Goal: Transaction & Acquisition: Purchase product/service

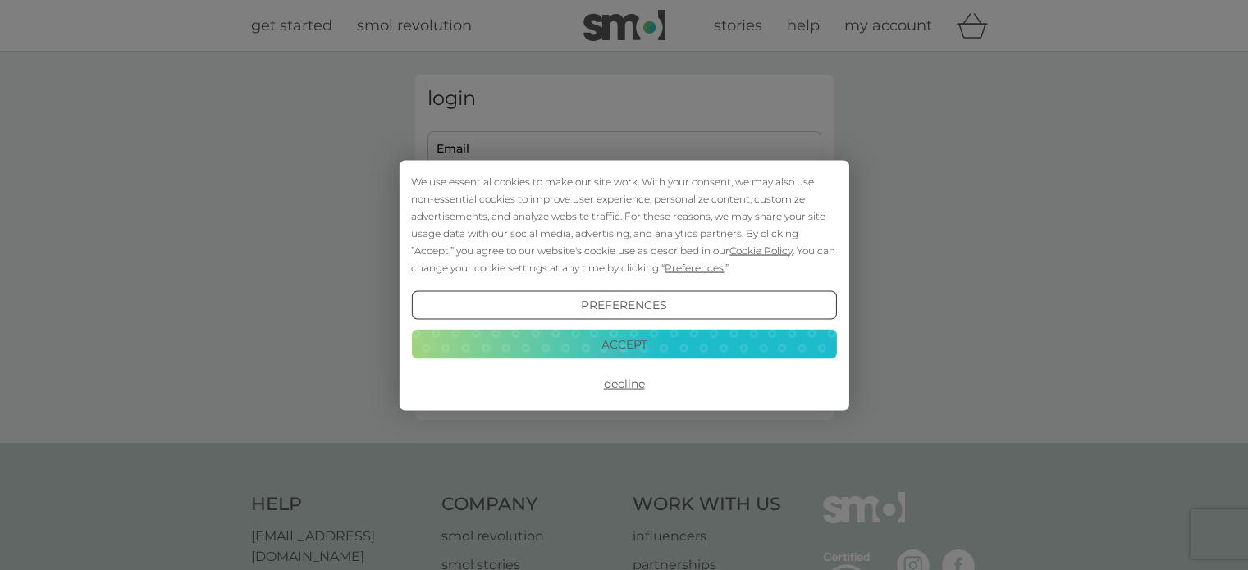
drag, startPoint x: 634, startPoint y: 383, endPoint x: 457, endPoint y: 259, distance: 215.6
click at [634, 383] on button "Decline" at bounding box center [623, 384] width 425 height 30
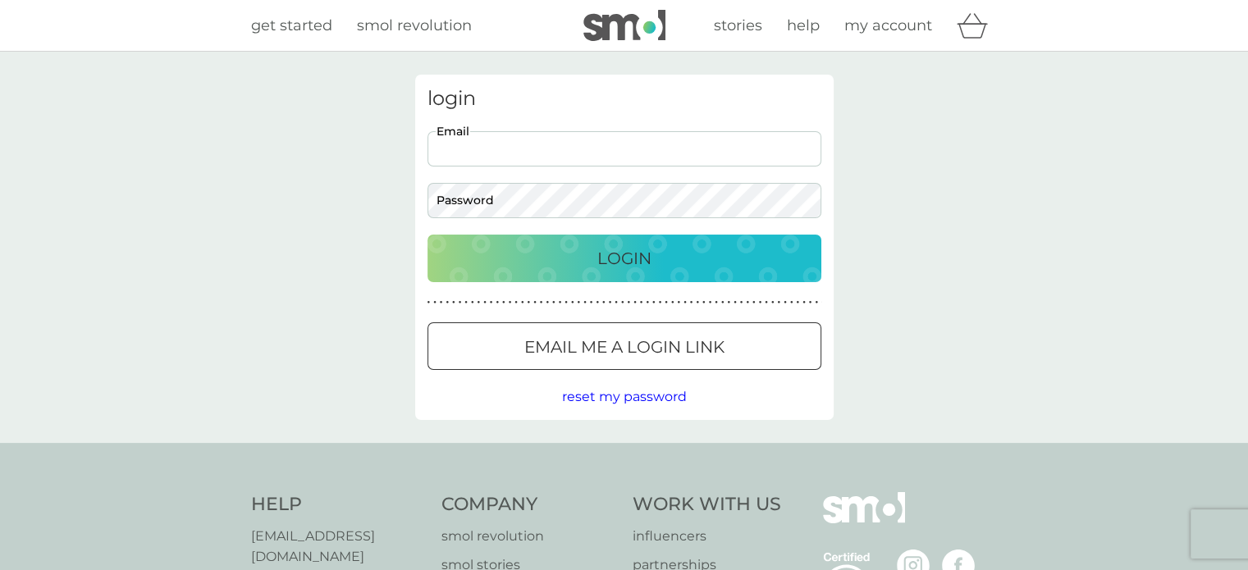
drag, startPoint x: 0, startPoint y: 0, endPoint x: 456, endPoint y: 147, distance: 479.4
click at [456, 147] on input "Email" at bounding box center [625, 148] width 394 height 35
type input "clairerobin52@yahoo.co.uk"
click at [475, 236] on button "Login" at bounding box center [625, 259] width 394 height 48
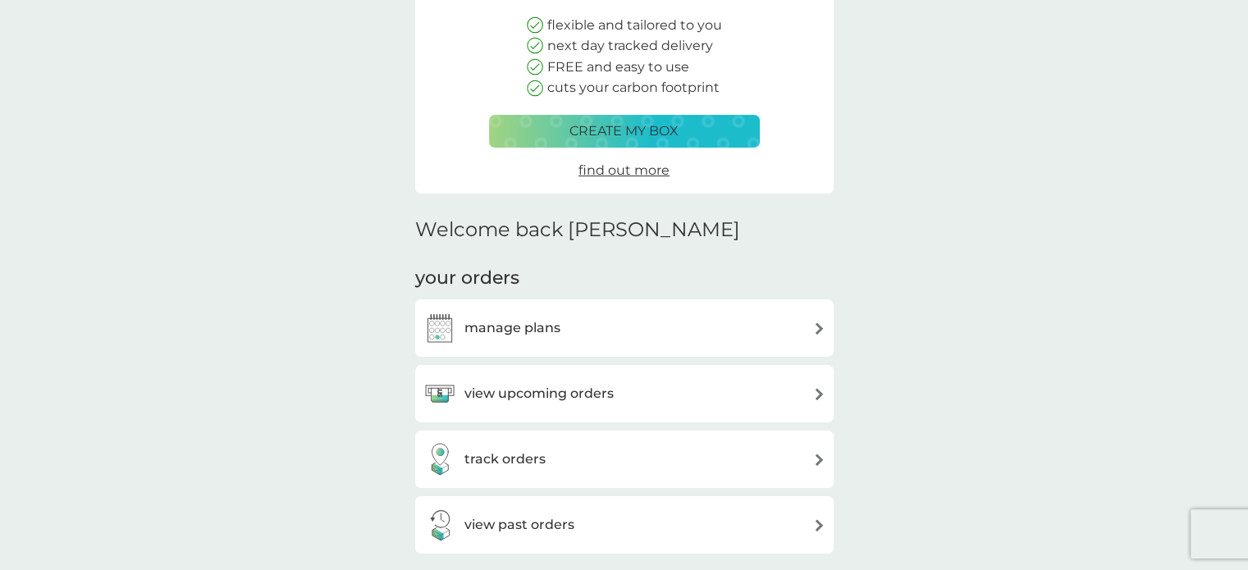
scroll to position [246, 0]
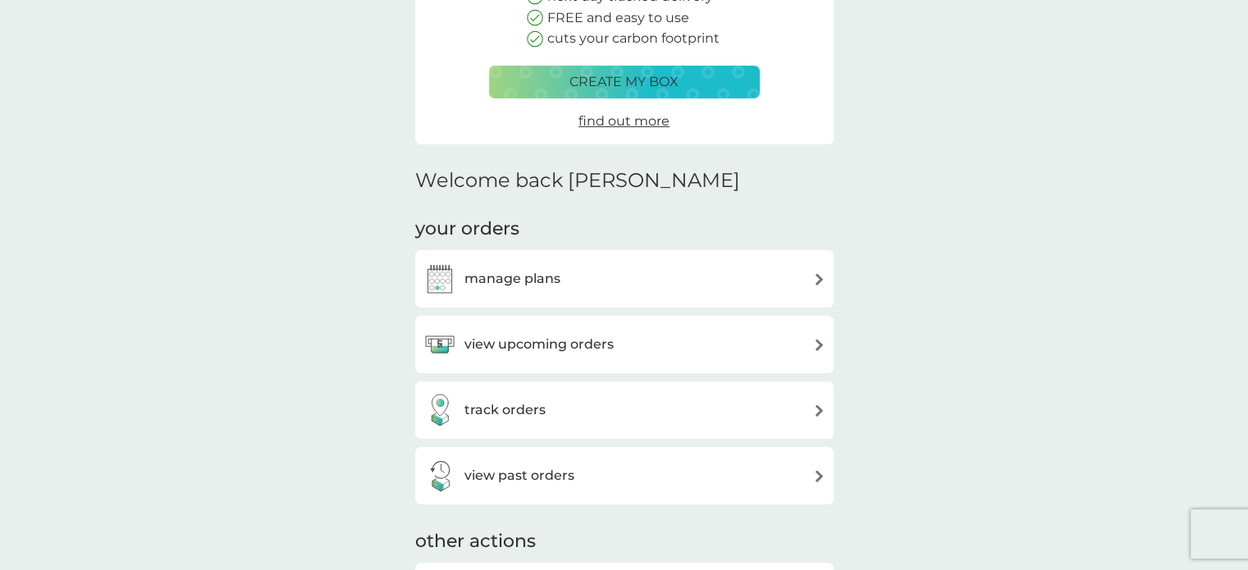
click at [542, 349] on h3 "view upcoming orders" at bounding box center [539, 344] width 149 height 21
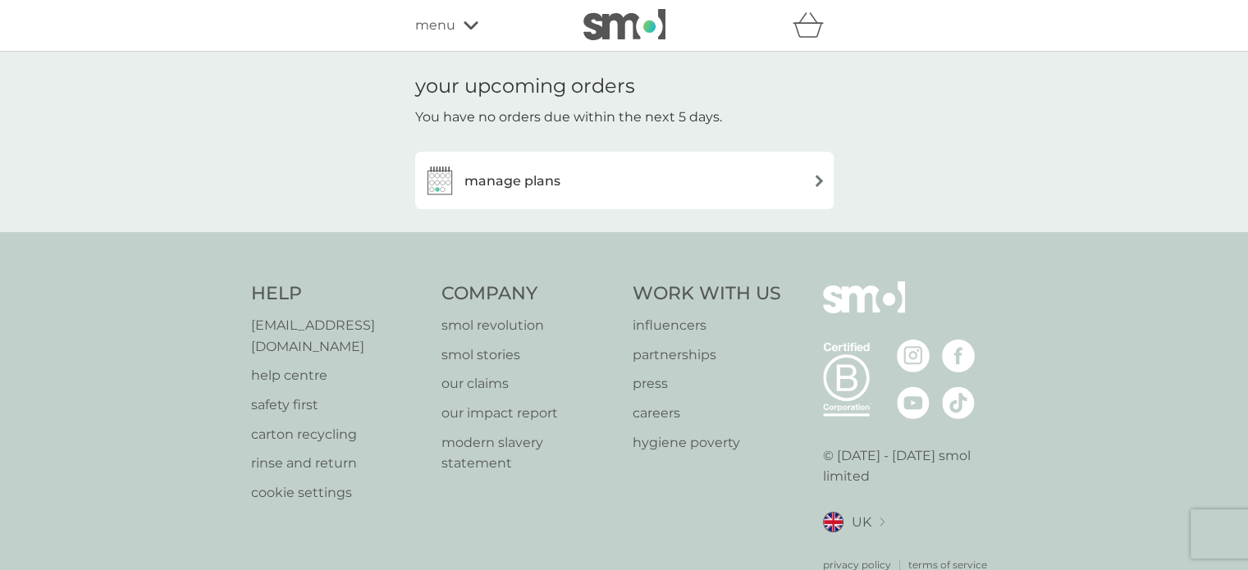
click at [504, 173] on h3 "manage plans" at bounding box center [513, 181] width 96 height 21
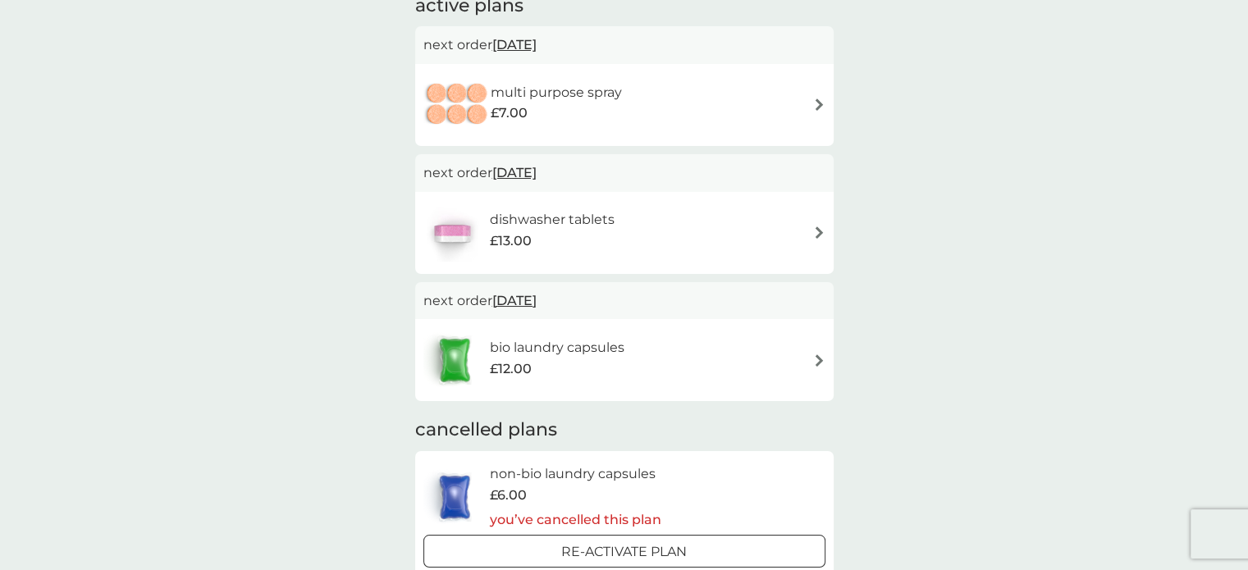
scroll to position [328, 0]
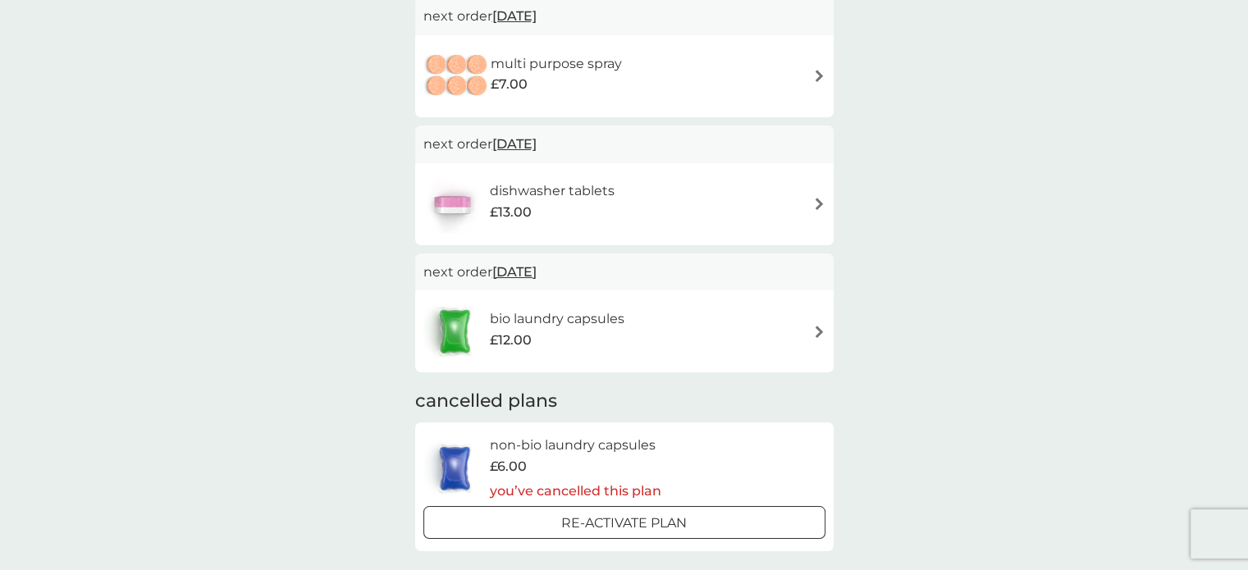
click at [570, 323] on h6 "bio laundry capsules" at bounding box center [557, 319] width 135 height 21
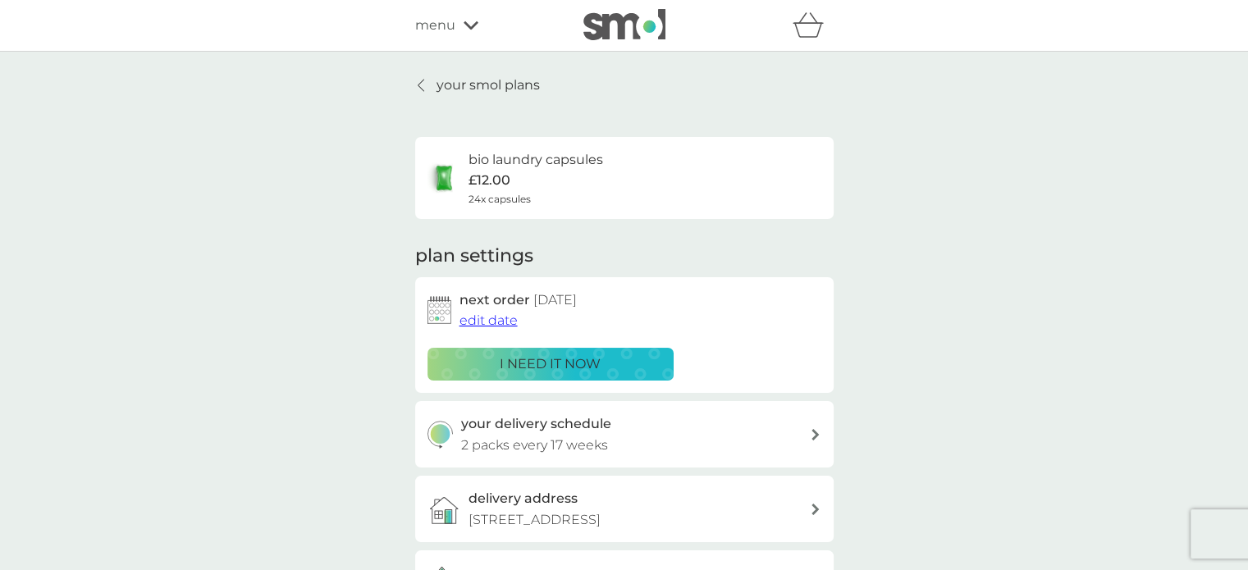
click at [591, 360] on p "i need it now" at bounding box center [550, 364] width 101 height 21
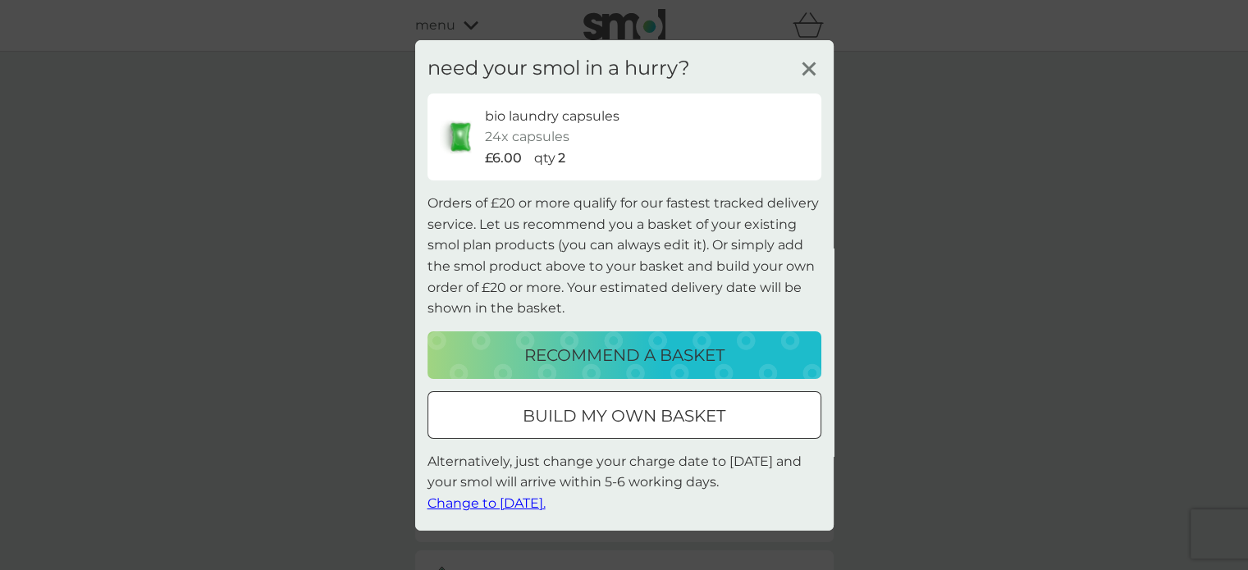
click at [593, 420] on p "build my own basket" at bounding box center [624, 416] width 203 height 26
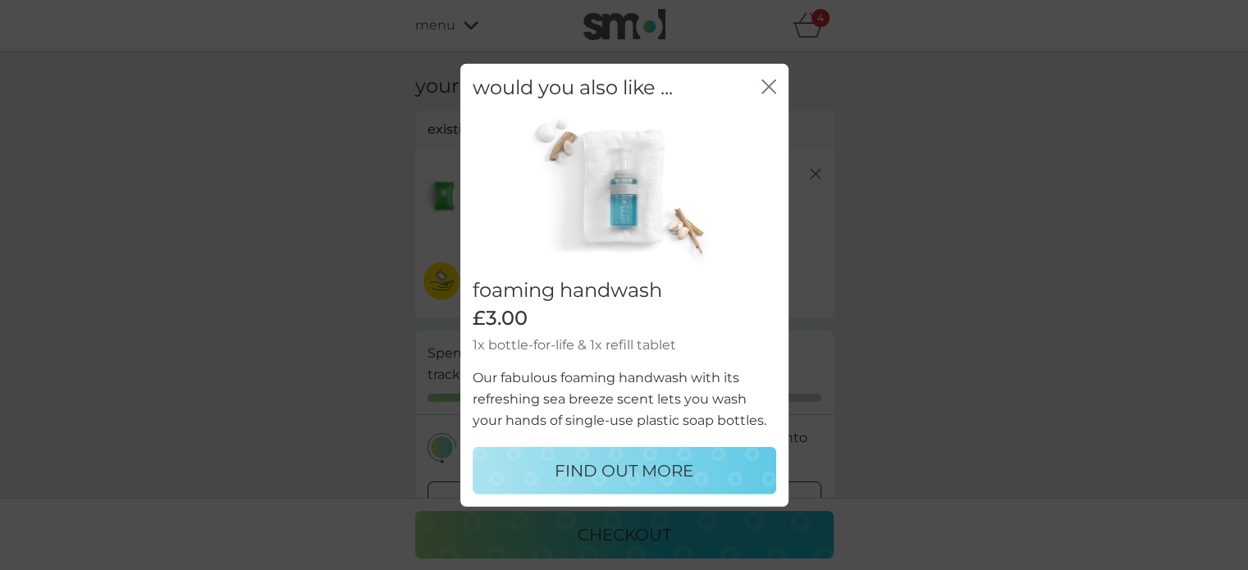
click at [765, 85] on icon "close" at bounding box center [769, 86] width 15 height 15
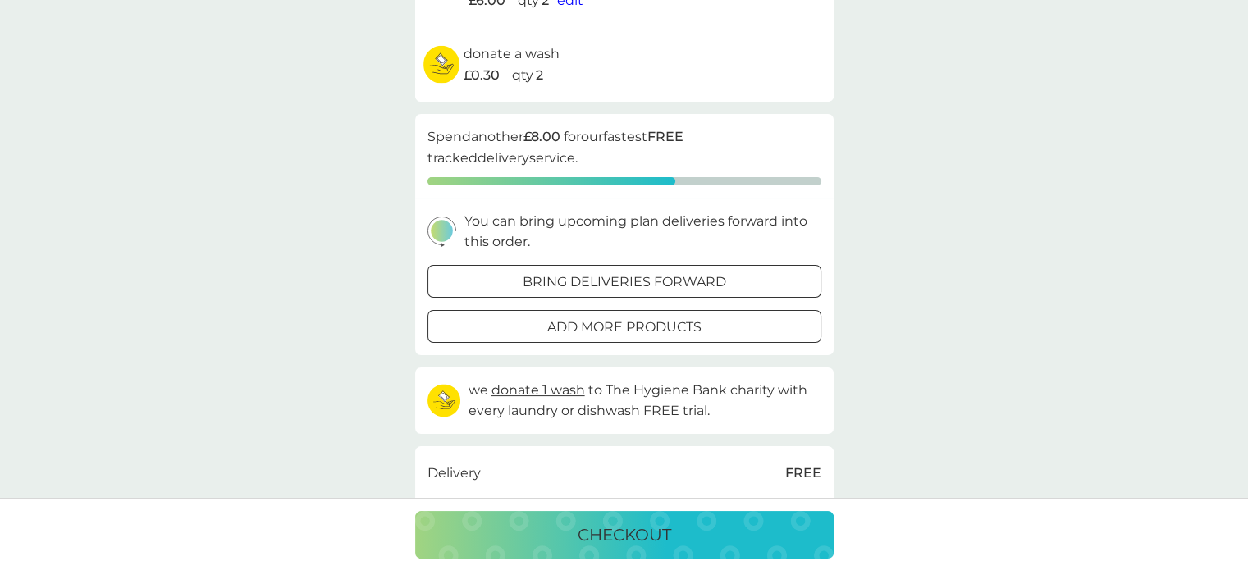
scroll to position [246, 0]
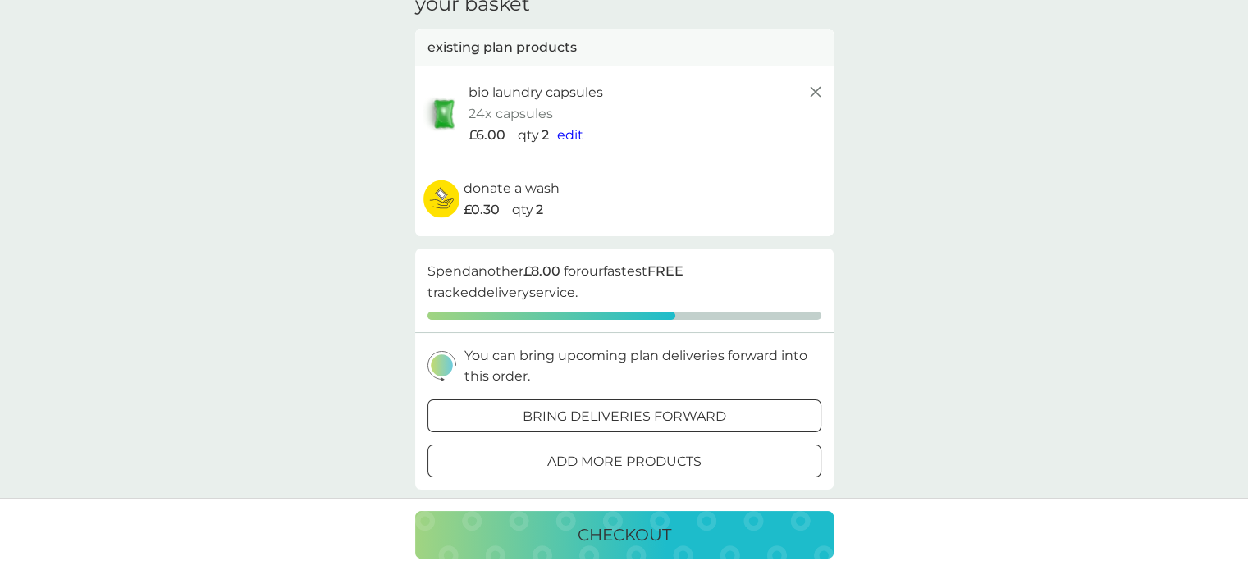
click at [586, 153] on div "bio laundry capsules 24x capsules £6.00 qty 2 edit" at bounding box center [624, 114] width 419 height 96
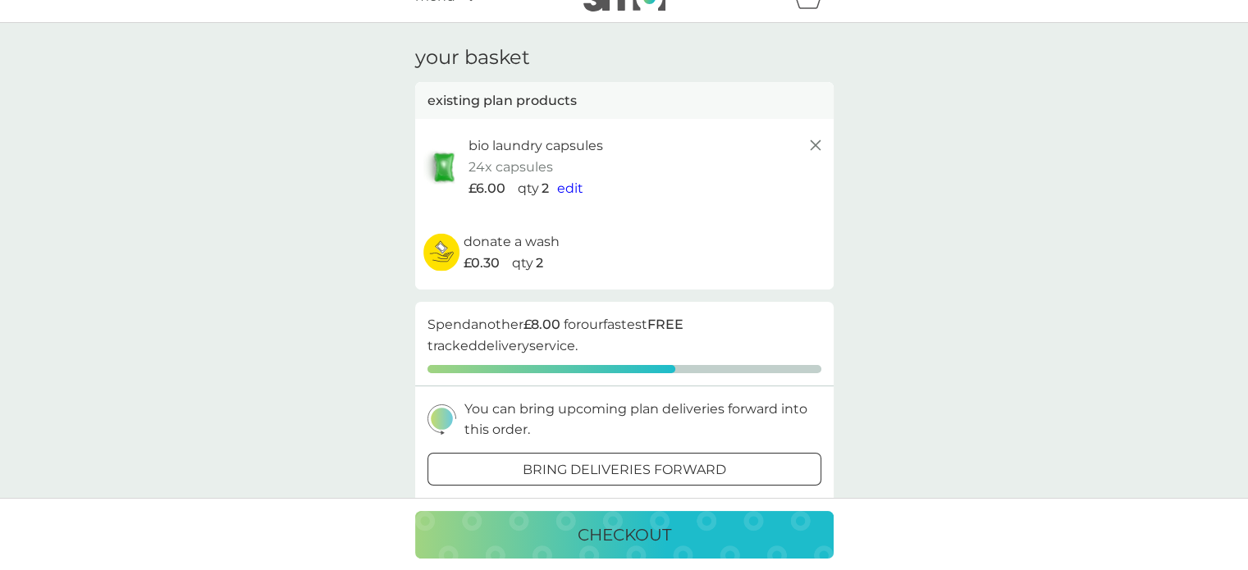
scroll to position [0, 0]
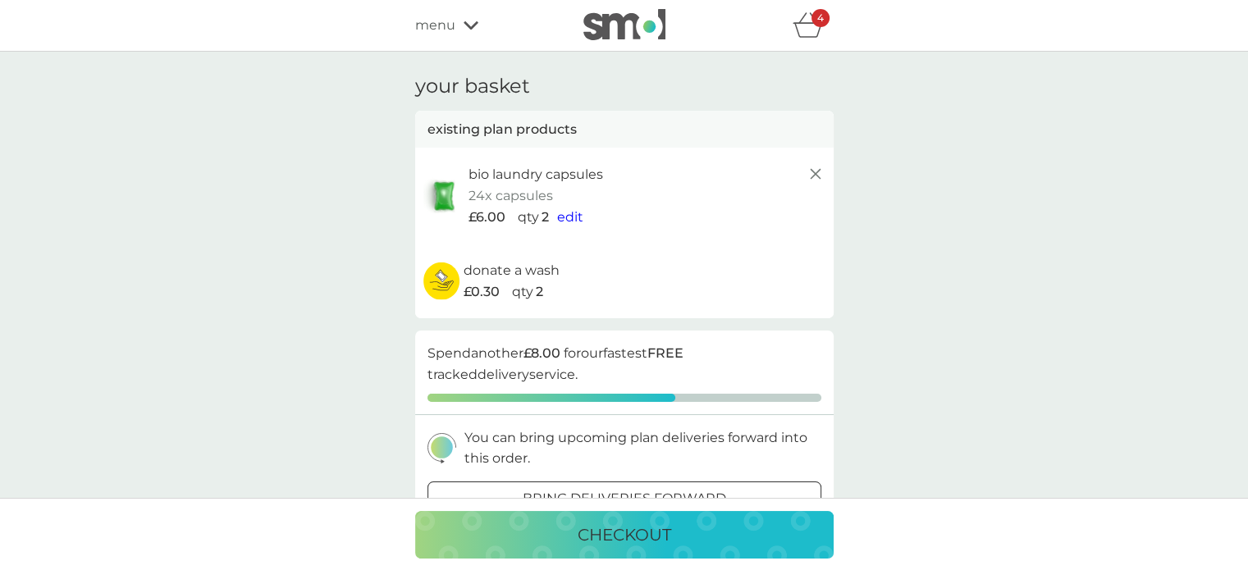
click at [569, 213] on span "edit" at bounding box center [570, 217] width 26 height 16
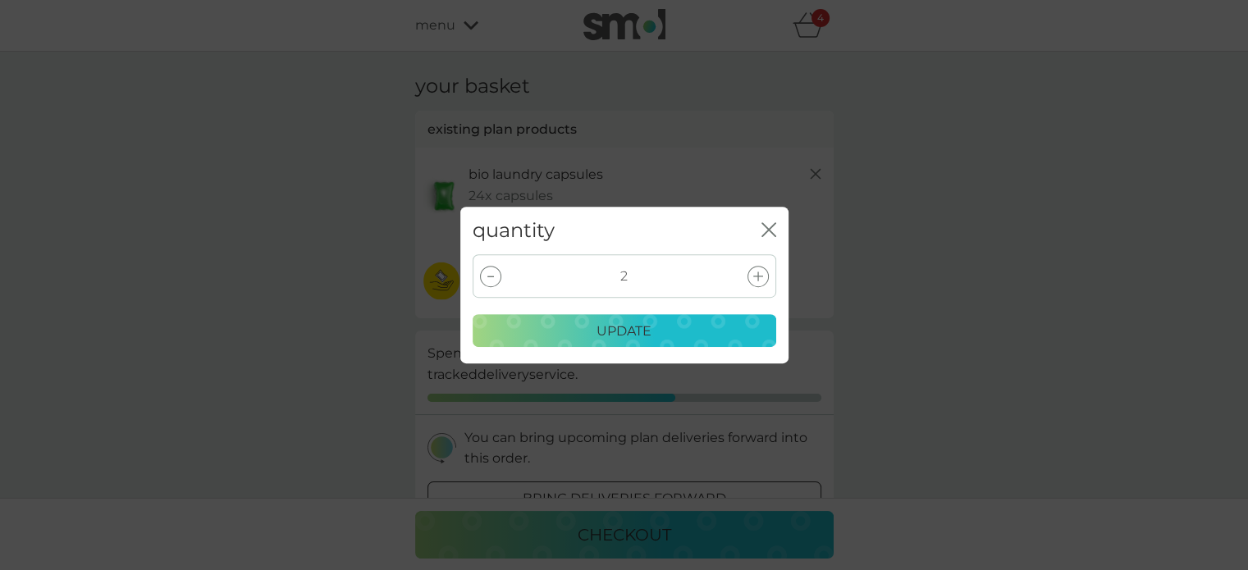
click at [760, 274] on icon at bounding box center [758, 277] width 10 height 10
click at [683, 321] on div "update" at bounding box center [624, 331] width 282 height 21
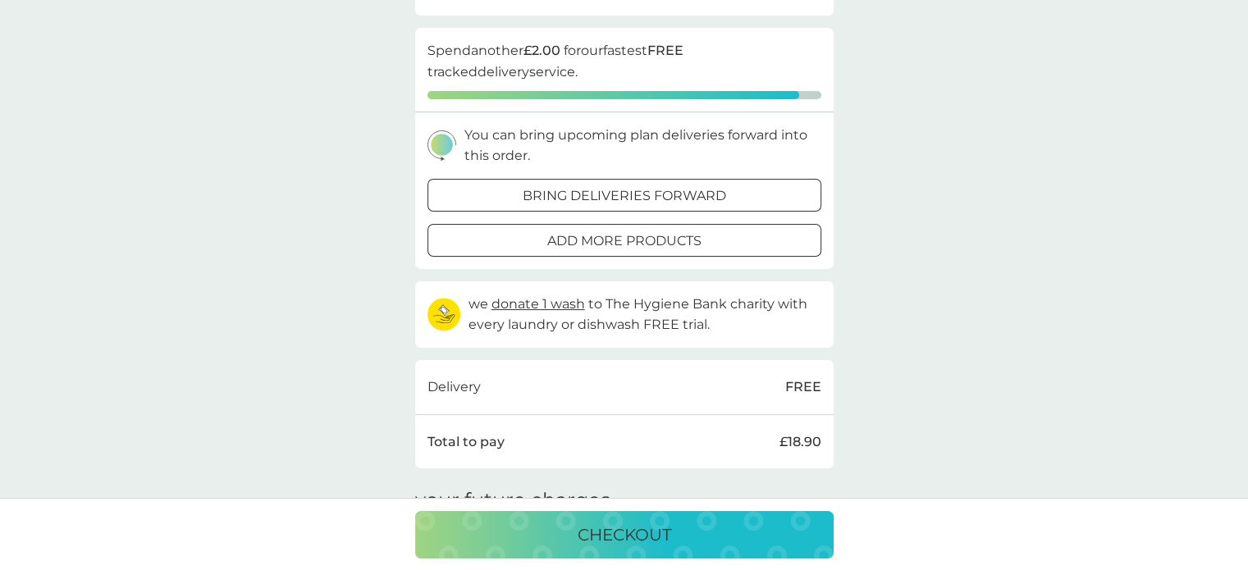
scroll to position [328, 0]
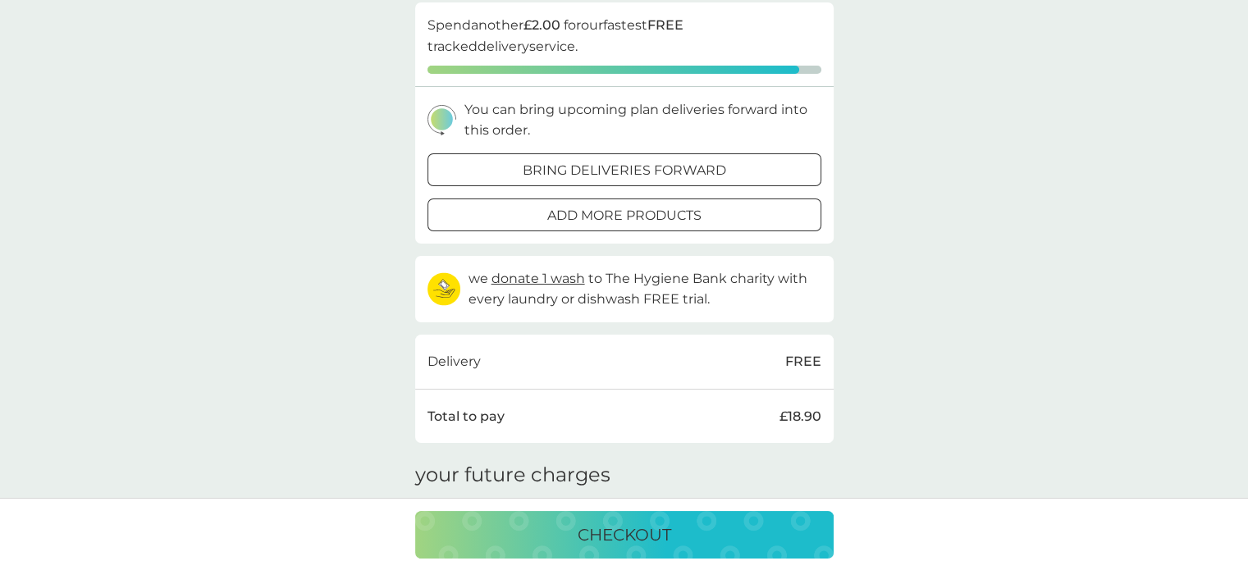
click at [604, 213] on div at bounding box center [604, 214] width 5 height 5
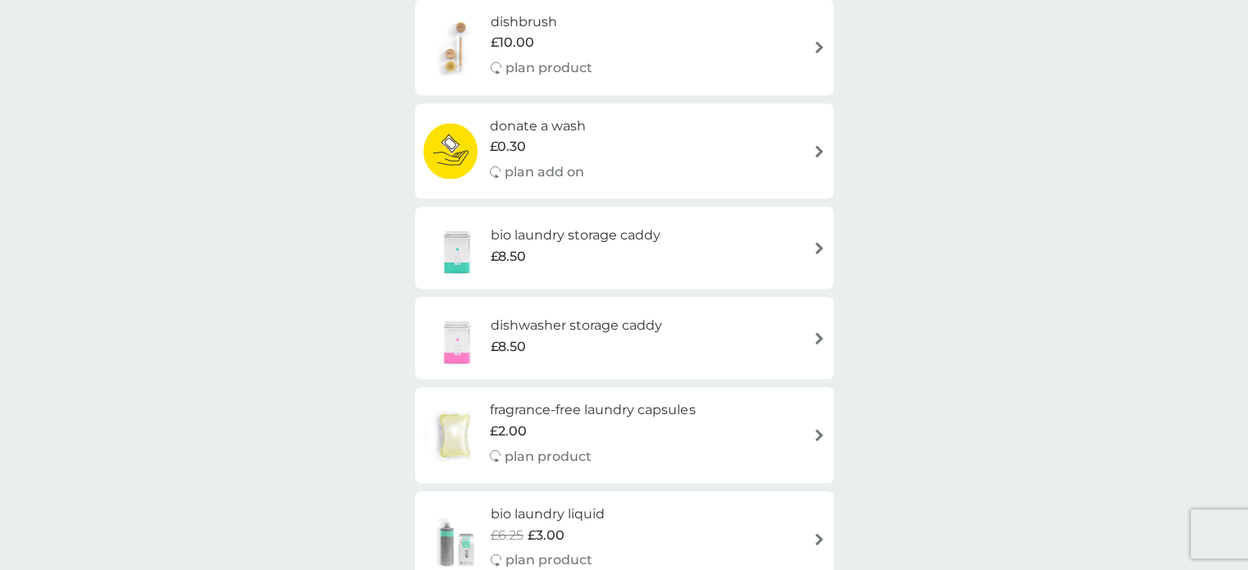
scroll to position [821, 0]
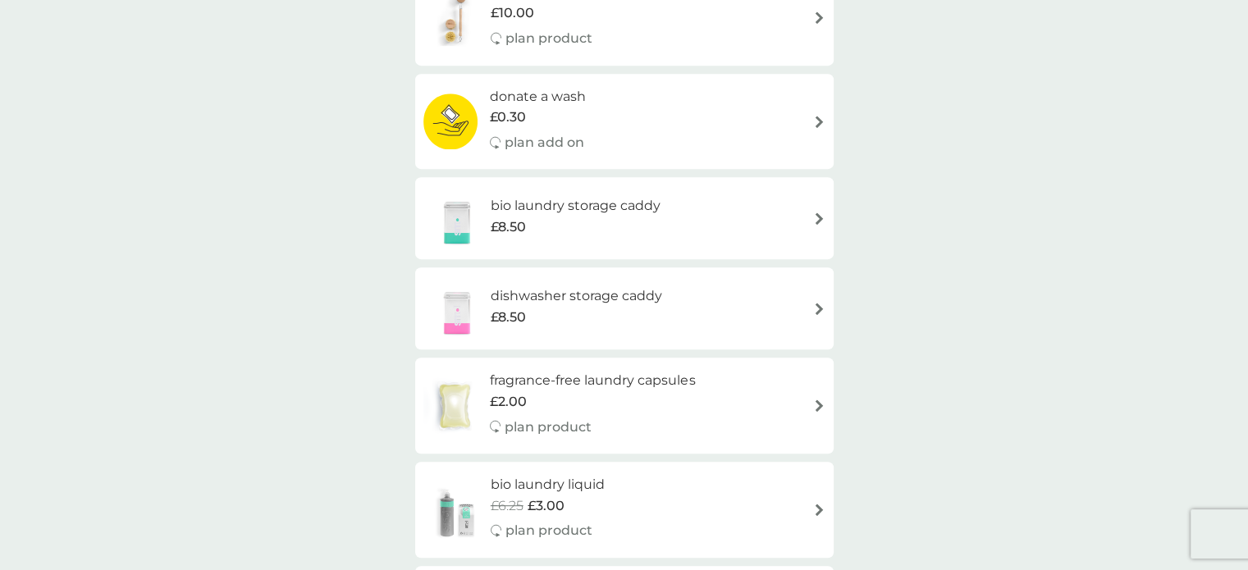
click at [456, 227] on img at bounding box center [456, 218] width 67 height 57
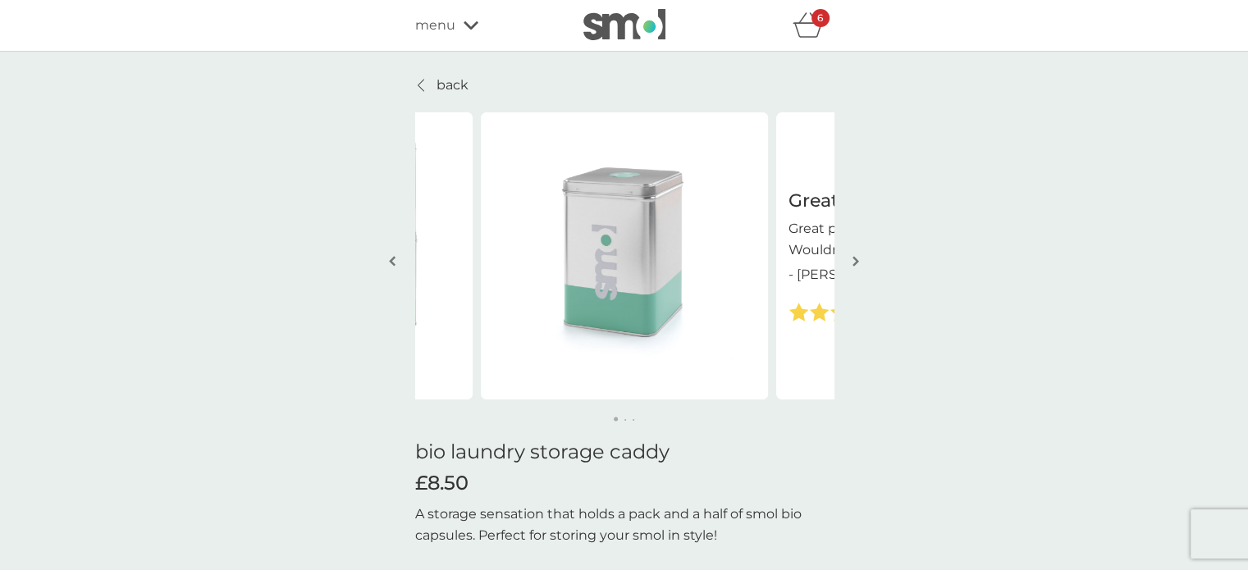
click at [420, 82] on icon at bounding box center [421, 85] width 6 height 11
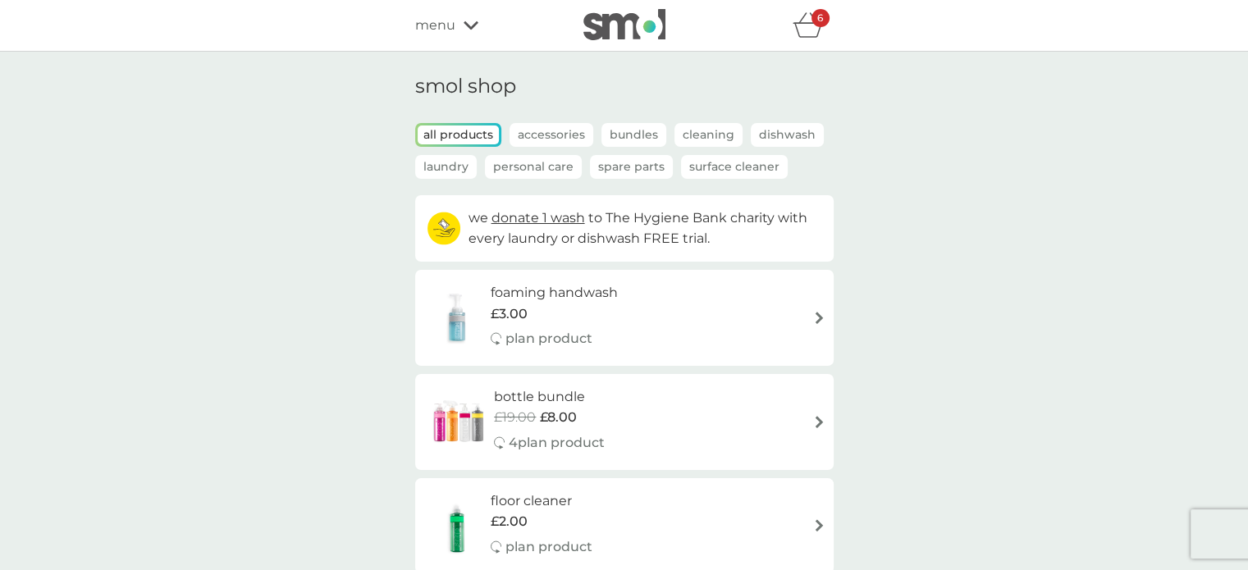
click at [566, 311] on div "£3.00" at bounding box center [554, 314] width 127 height 21
select select "119"
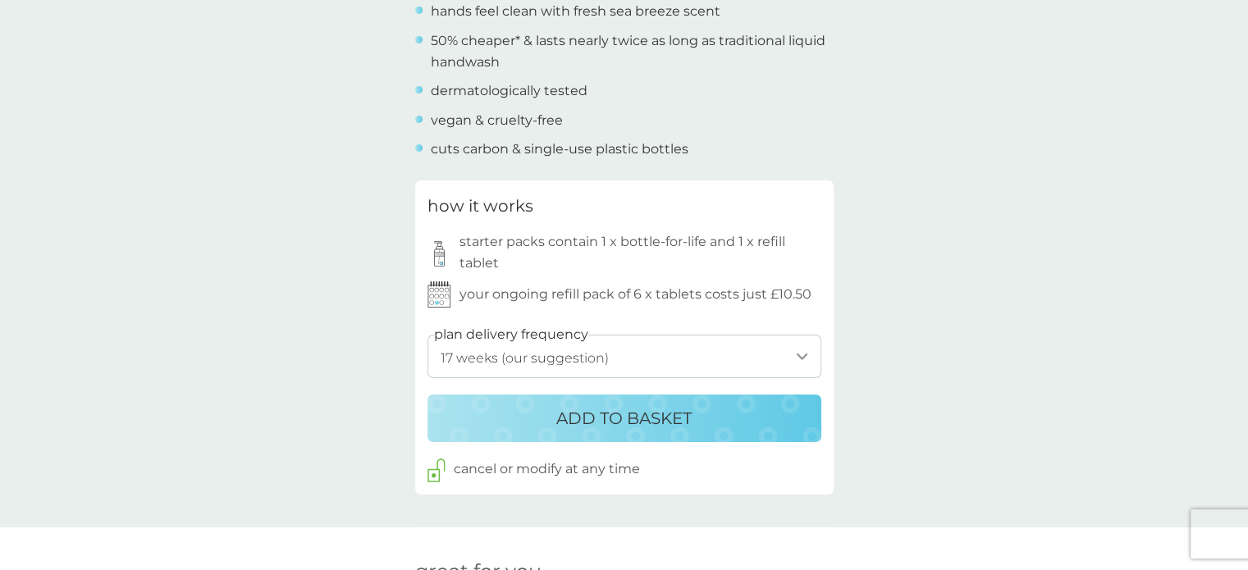
scroll to position [739, 0]
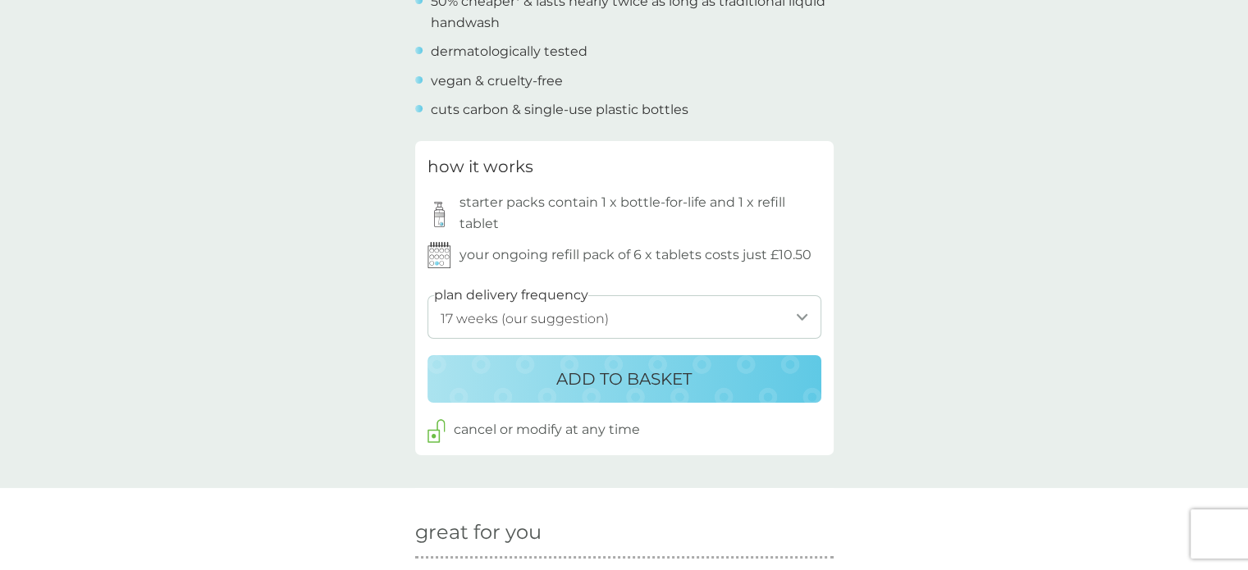
click at [588, 384] on p "ADD TO BASKET" at bounding box center [623, 379] width 135 height 26
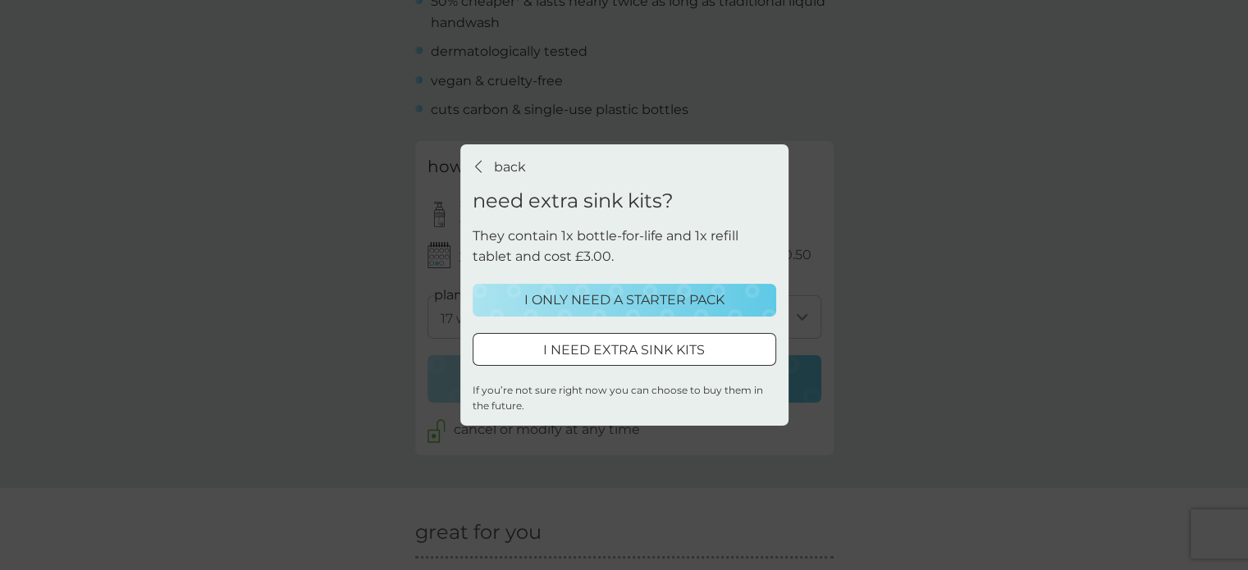
drag, startPoint x: 591, startPoint y: 299, endPoint x: 534, endPoint y: 301, distance: 56.7
click at [591, 299] on p "I ONLY NEED A STARTER PACK" at bounding box center [624, 300] width 200 height 21
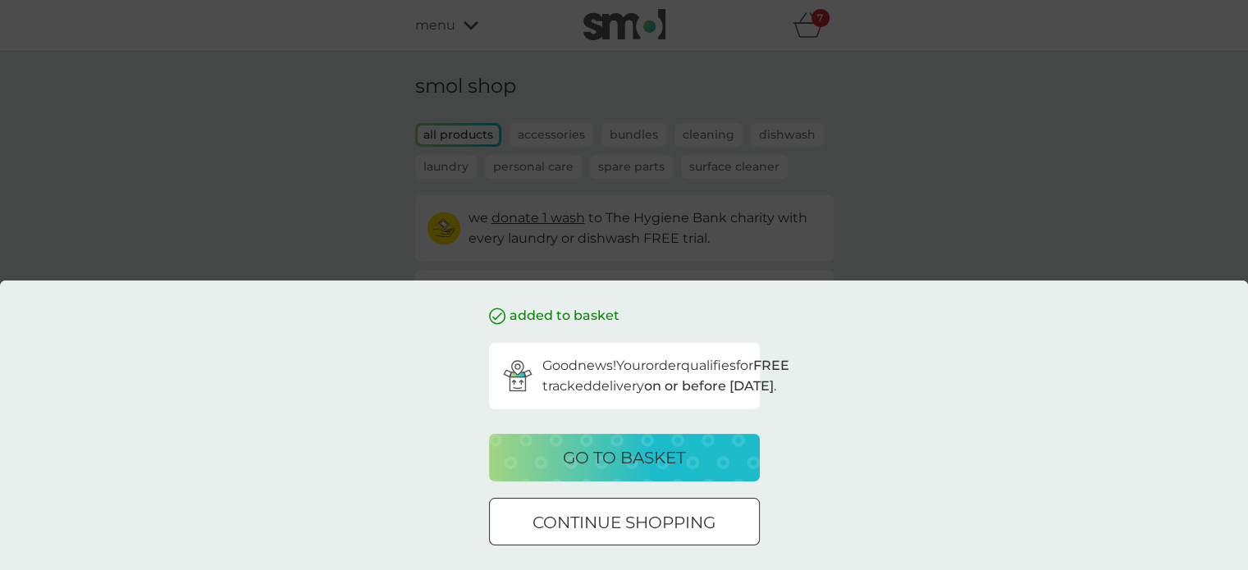
click at [619, 459] on p "go to basket" at bounding box center [624, 458] width 122 height 26
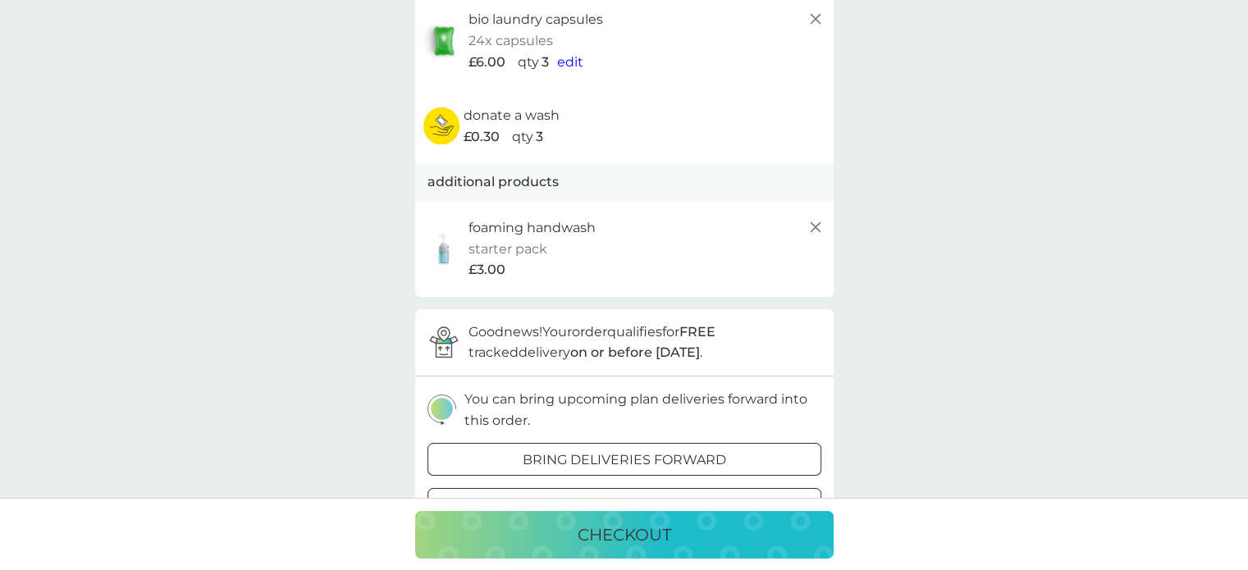
scroll to position [164, 0]
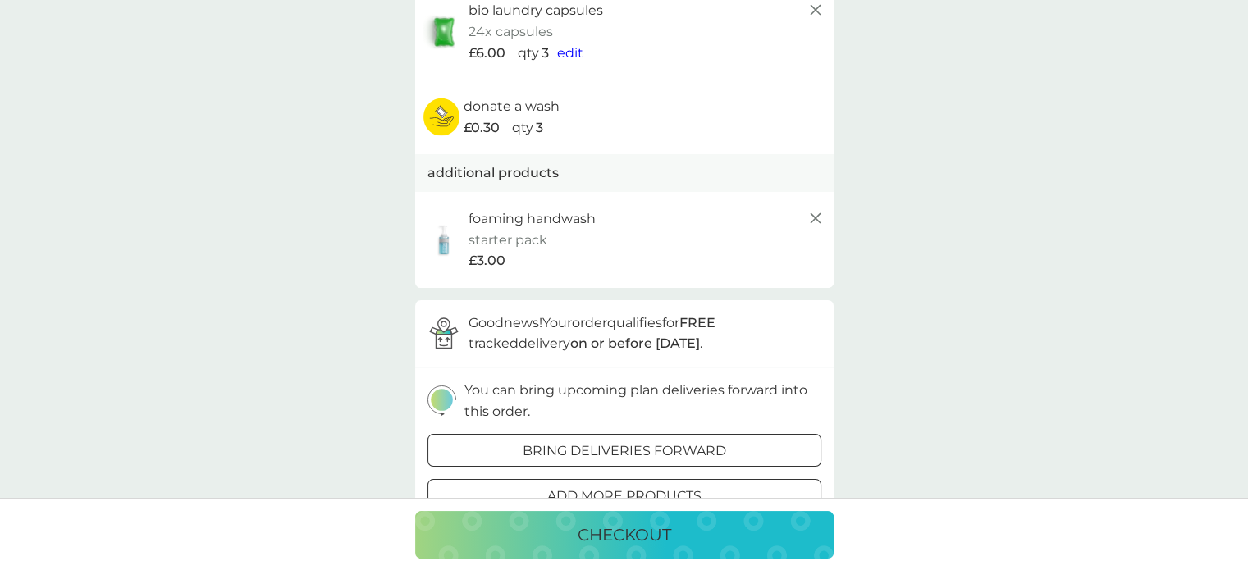
click at [610, 534] on p "checkout" at bounding box center [625, 535] width 94 height 26
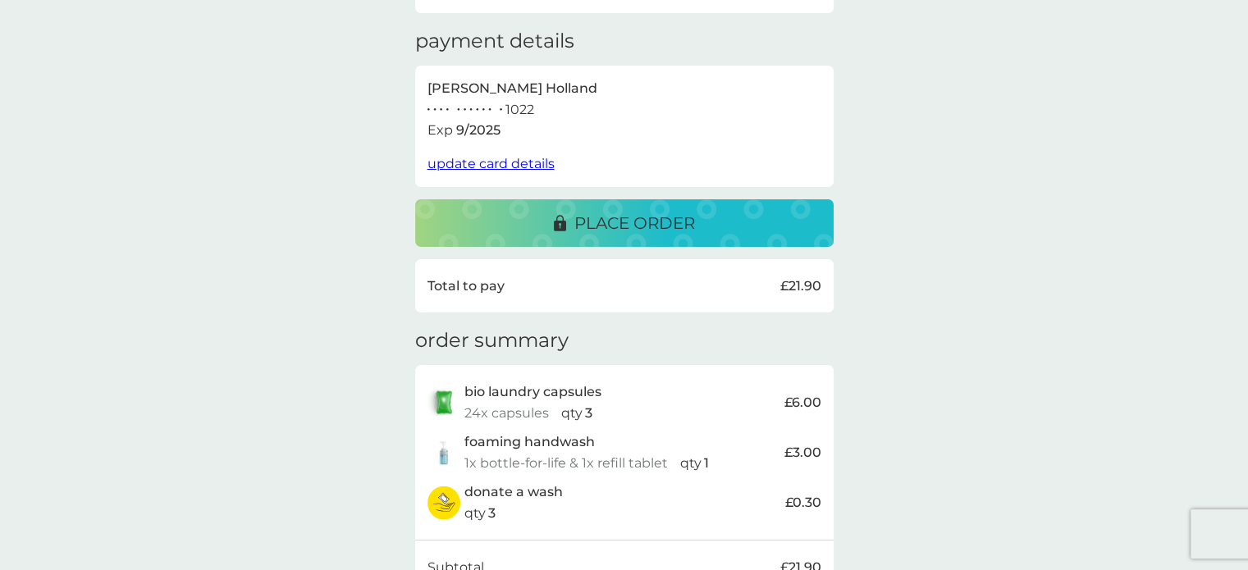
scroll to position [259, 0]
click at [621, 213] on p "place order" at bounding box center [634, 224] width 121 height 26
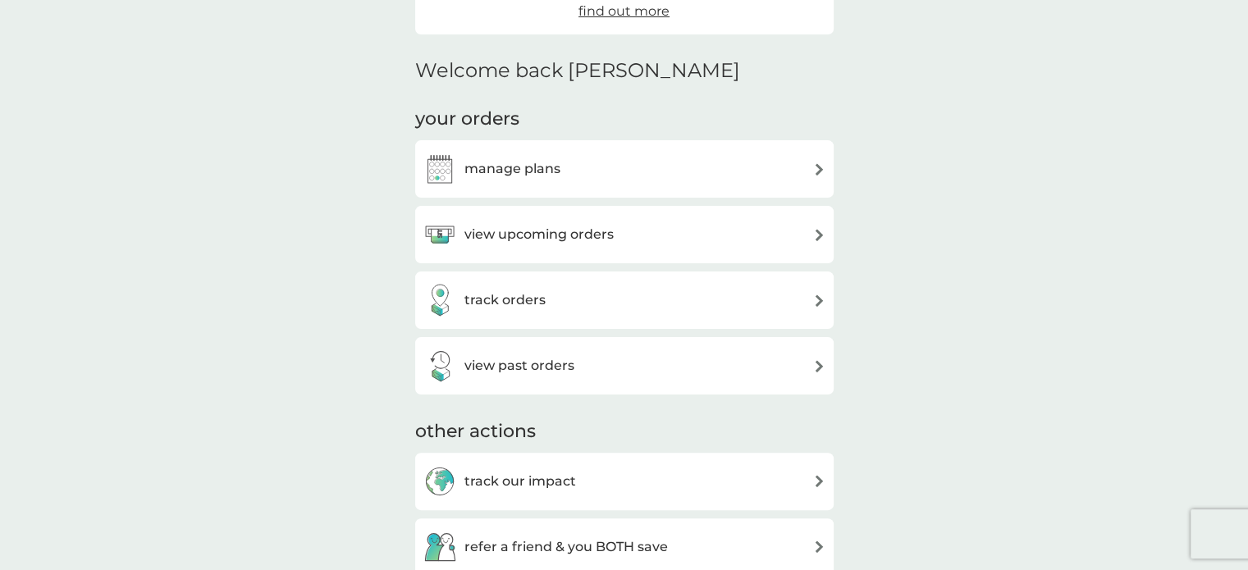
scroll to position [328, 0]
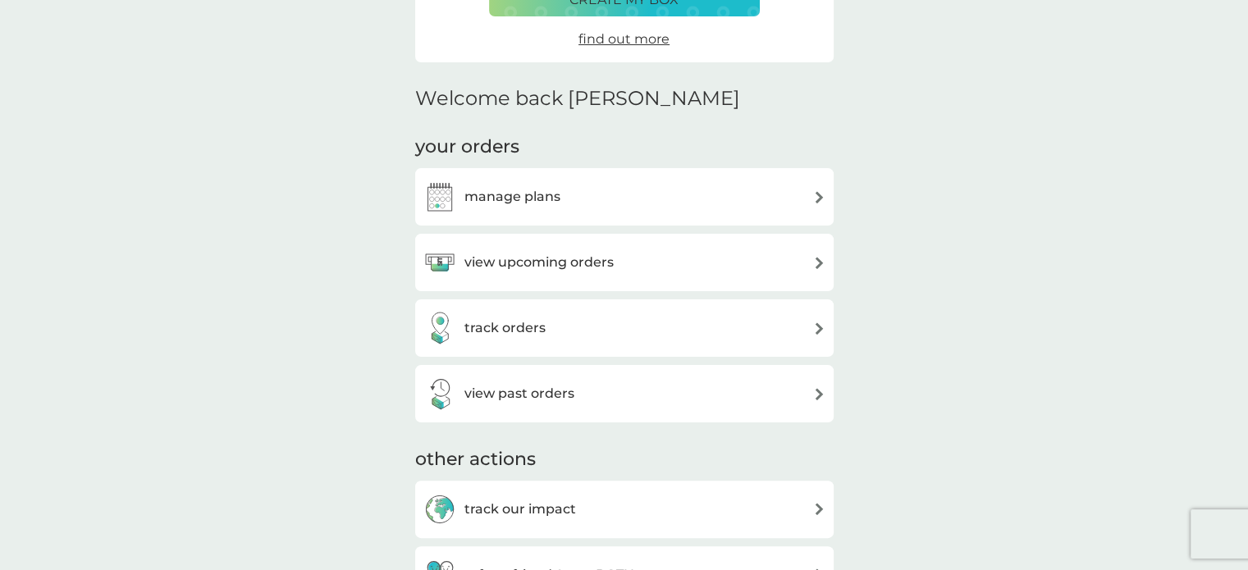
click at [521, 193] on h3 "manage plans" at bounding box center [513, 196] width 96 height 21
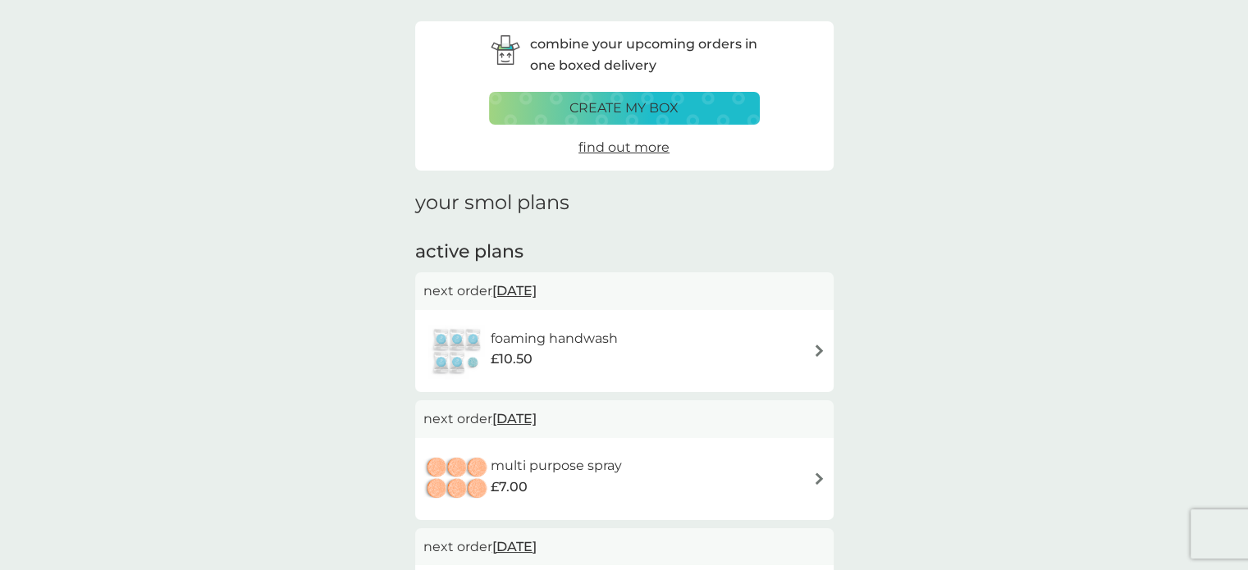
scroll to position [82, 0]
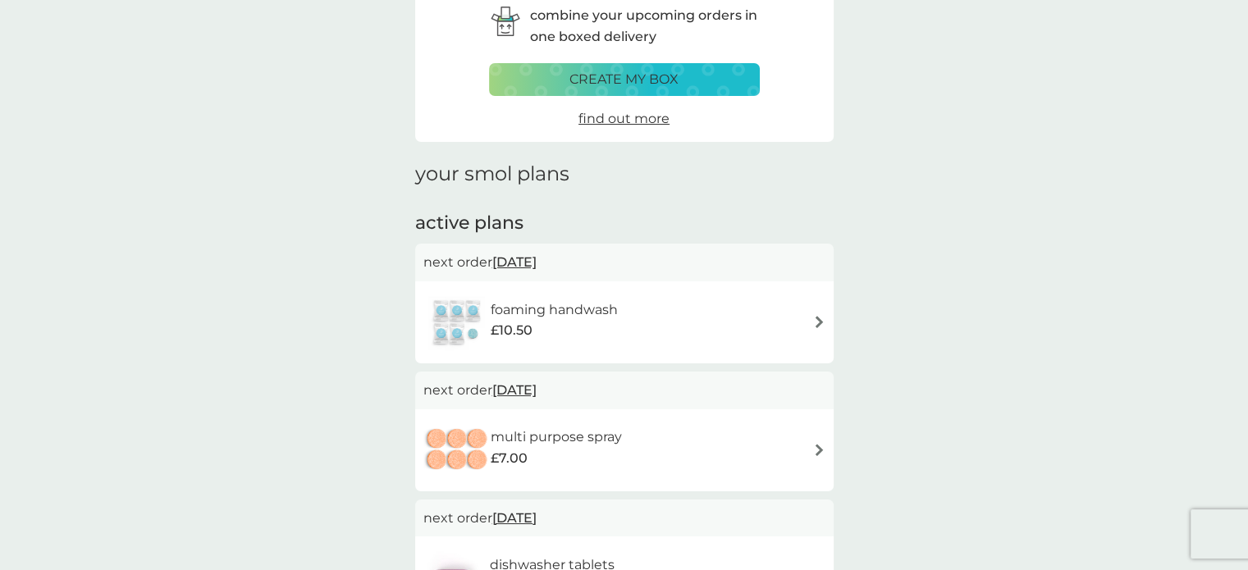
click at [604, 312] on h6 "foaming handwash" at bounding box center [554, 310] width 127 height 21
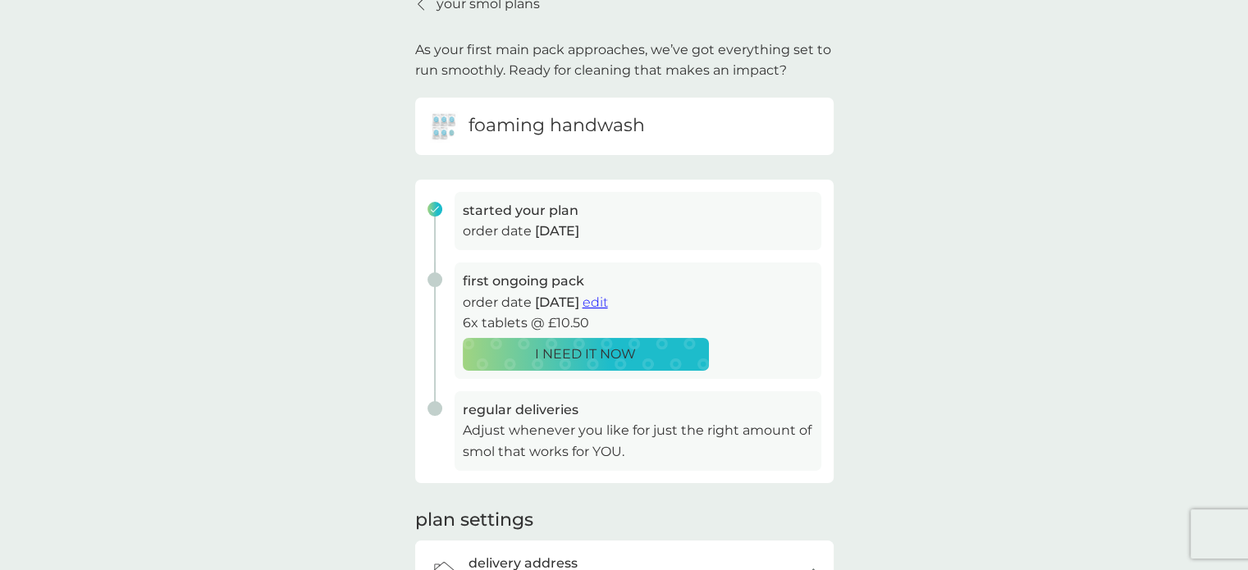
scroll to position [82, 0]
click at [608, 300] on span "edit" at bounding box center [595, 302] width 25 height 16
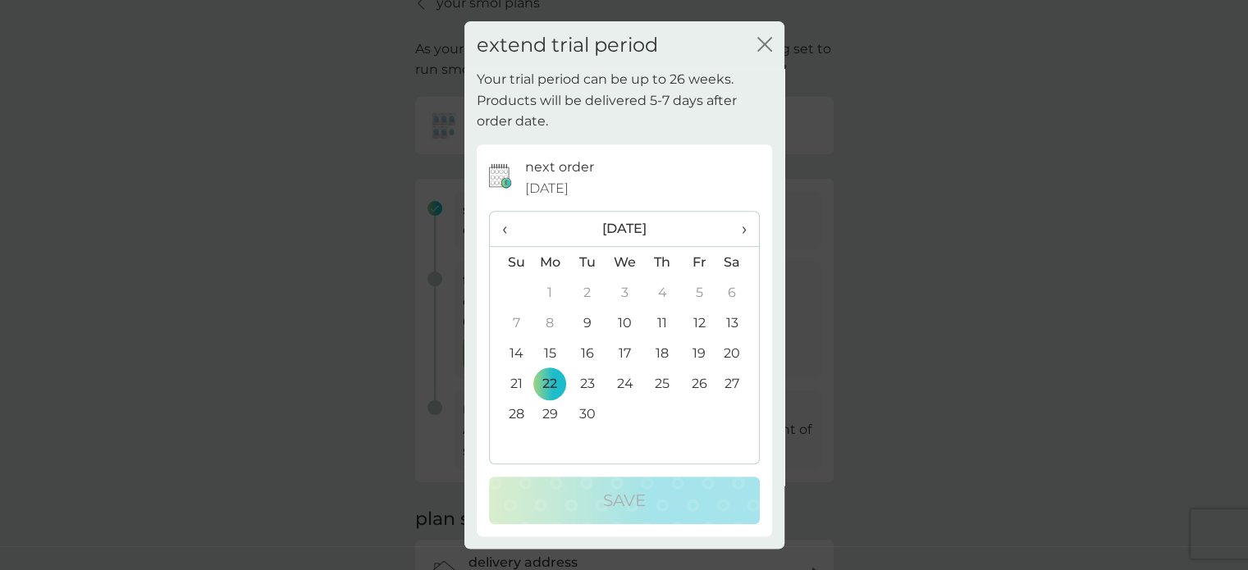
click at [744, 227] on span "›" at bounding box center [738, 229] width 16 height 34
click at [547, 323] on td "3" at bounding box center [551, 323] width 38 height 30
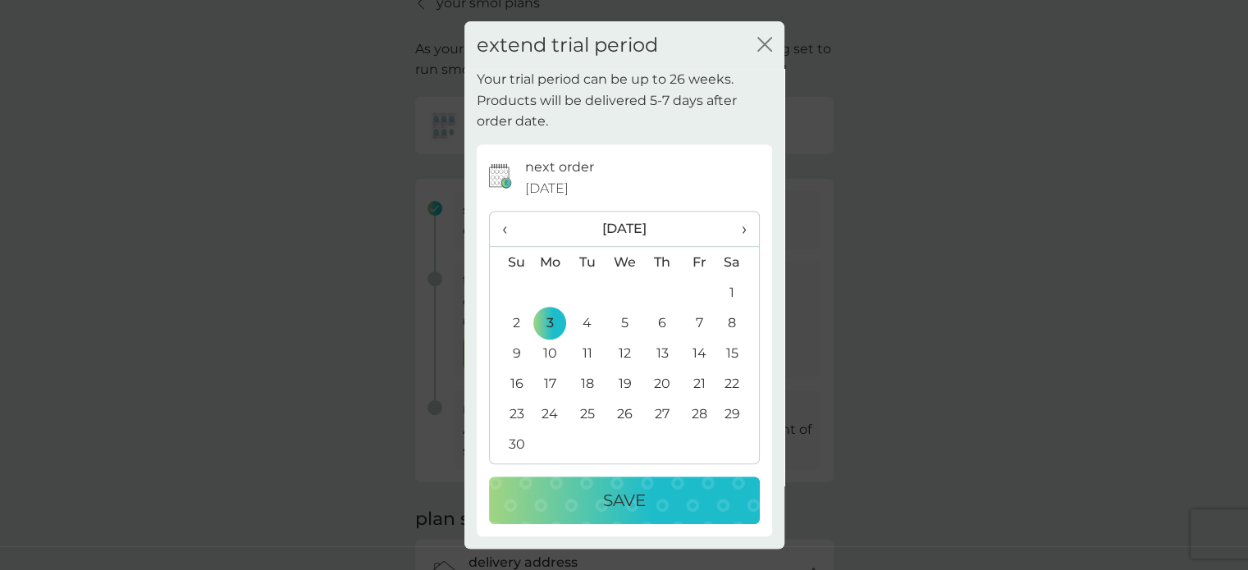
click at [603, 497] on p "Save" at bounding box center [624, 500] width 43 height 26
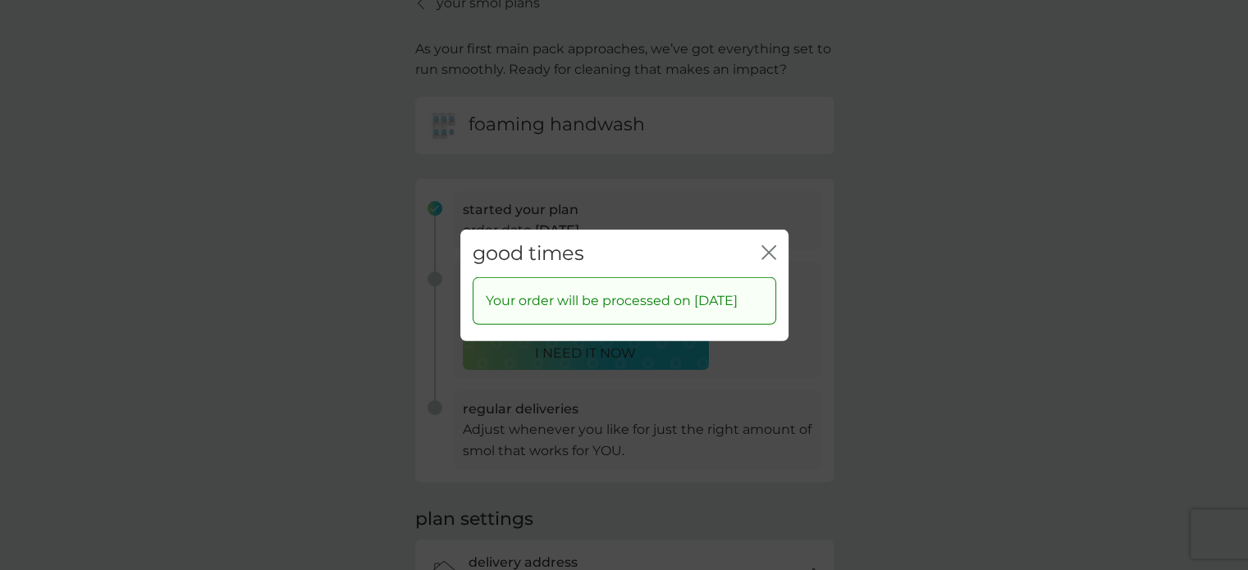
drag, startPoint x: 770, startPoint y: 239, endPoint x: 742, endPoint y: 239, distance: 27.9
click at [770, 245] on icon "close" at bounding box center [772, 251] width 7 height 13
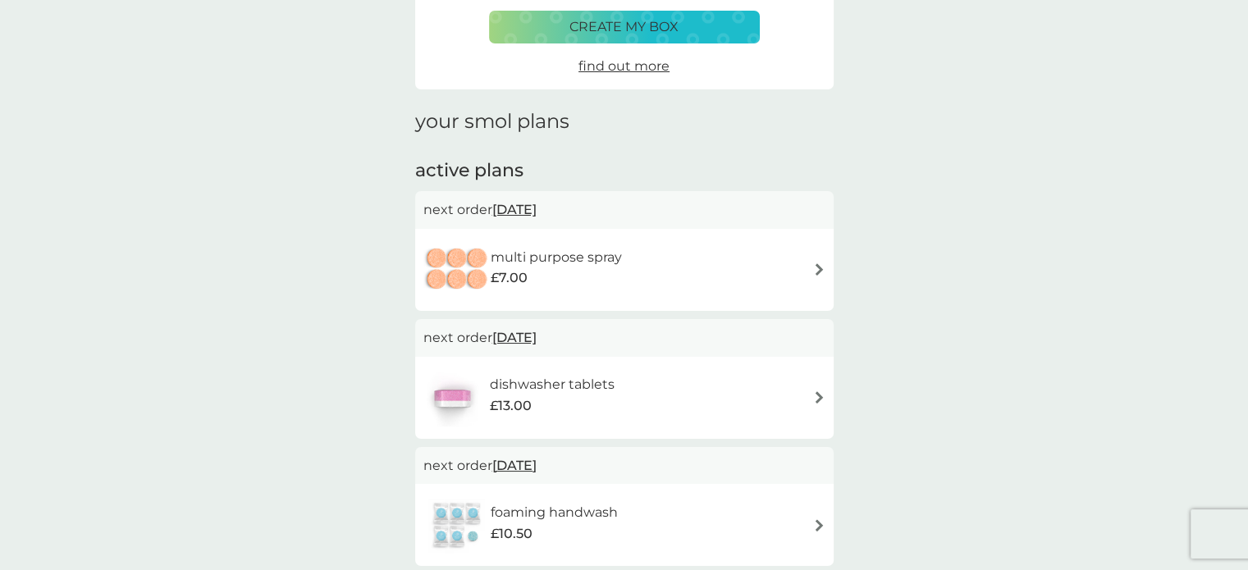
scroll to position [164, 0]
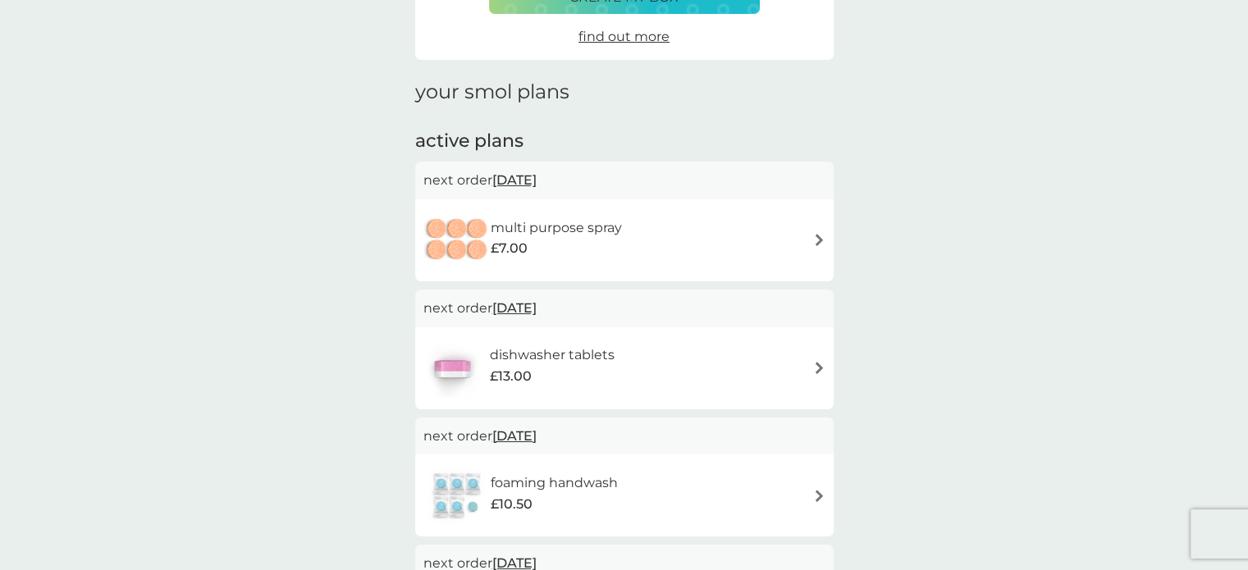
click at [542, 230] on h6 "multi purpose spray" at bounding box center [556, 227] width 131 height 21
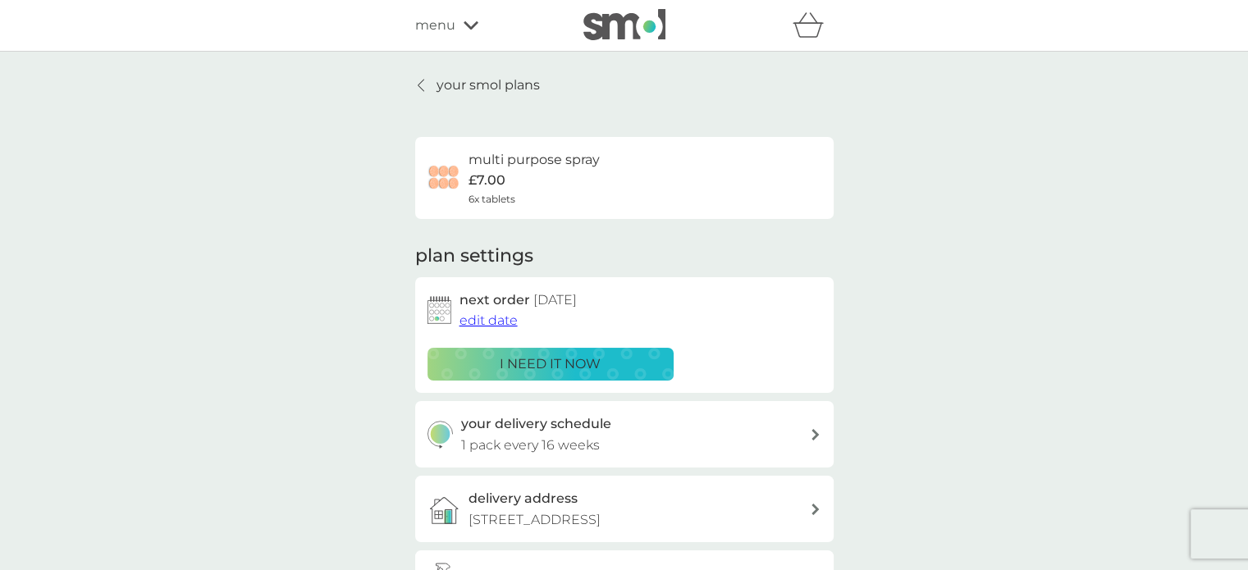
click at [507, 321] on span "edit date" at bounding box center [489, 321] width 58 height 16
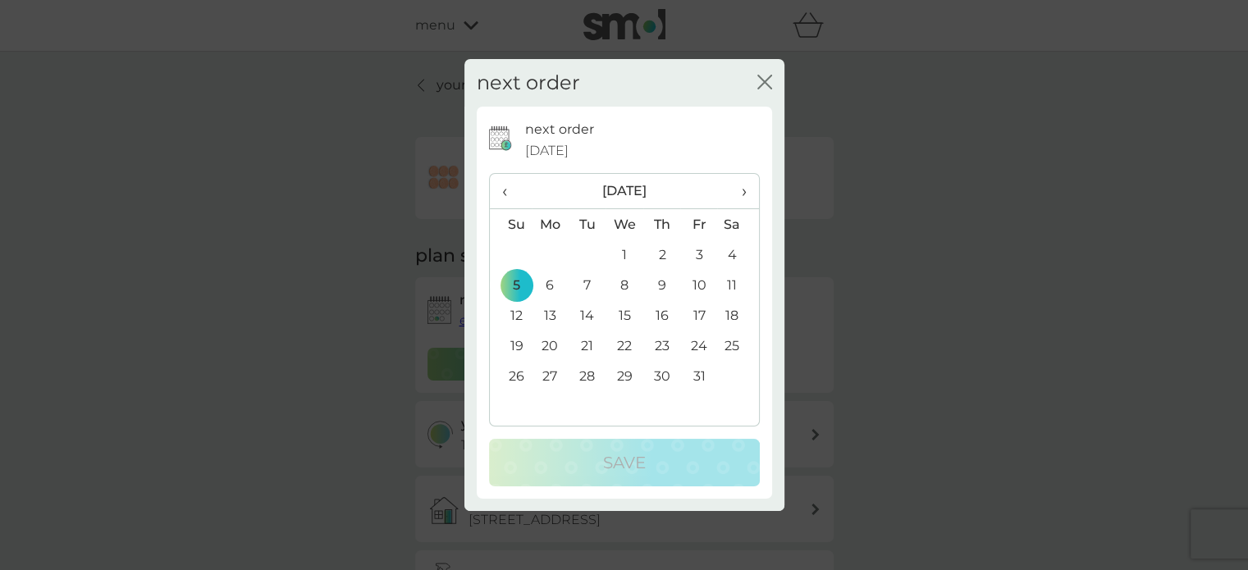
click at [739, 188] on span "›" at bounding box center [738, 191] width 16 height 34
click at [547, 284] on td "3" at bounding box center [551, 285] width 38 height 30
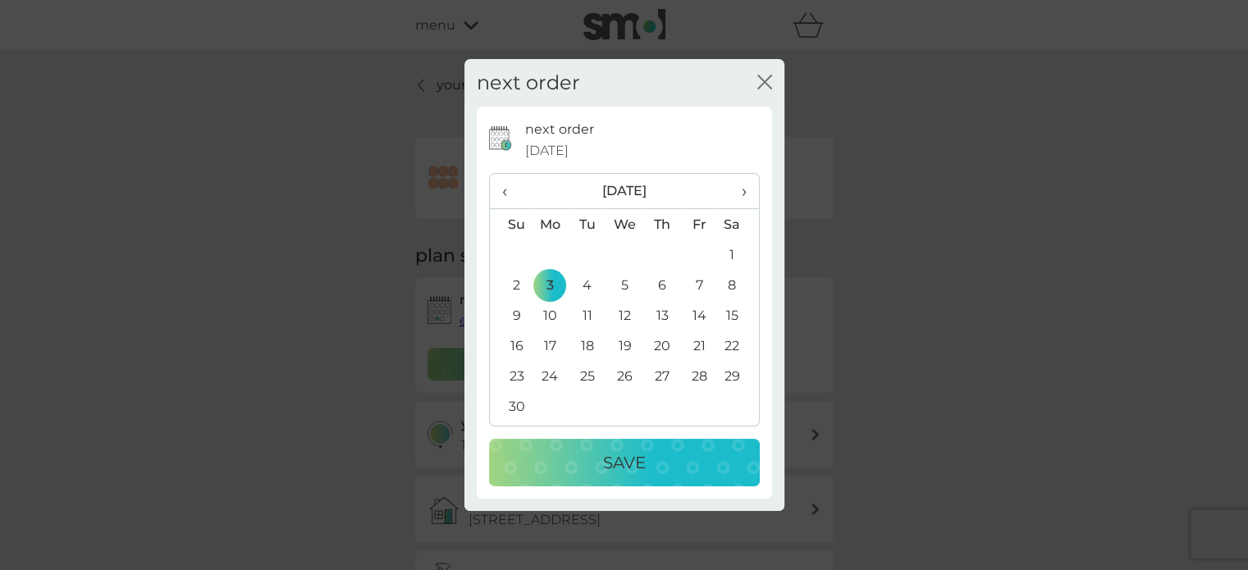
click at [586, 465] on div "Save" at bounding box center [625, 463] width 238 height 26
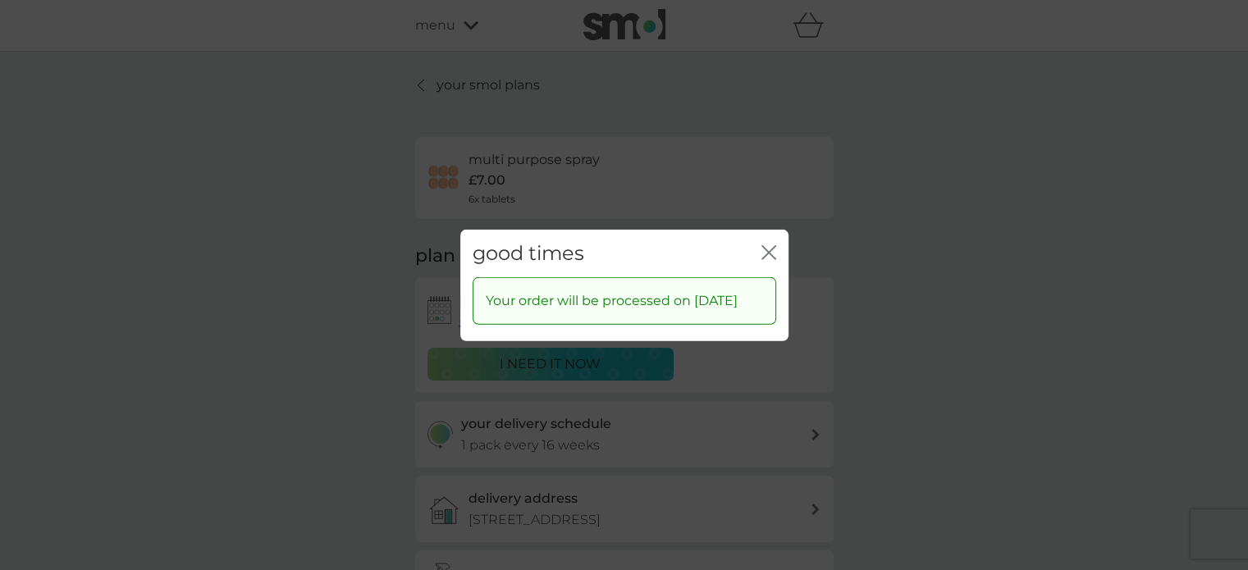
click at [762, 245] on icon "close" at bounding box center [769, 252] width 15 height 15
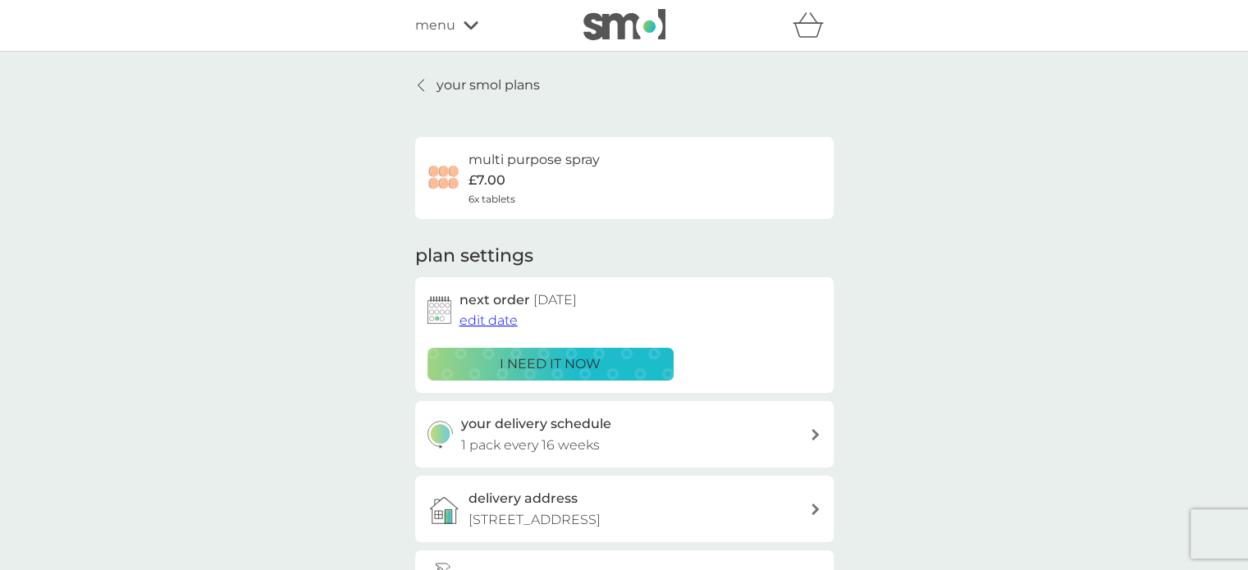
click at [420, 85] on icon at bounding box center [421, 85] width 7 height 13
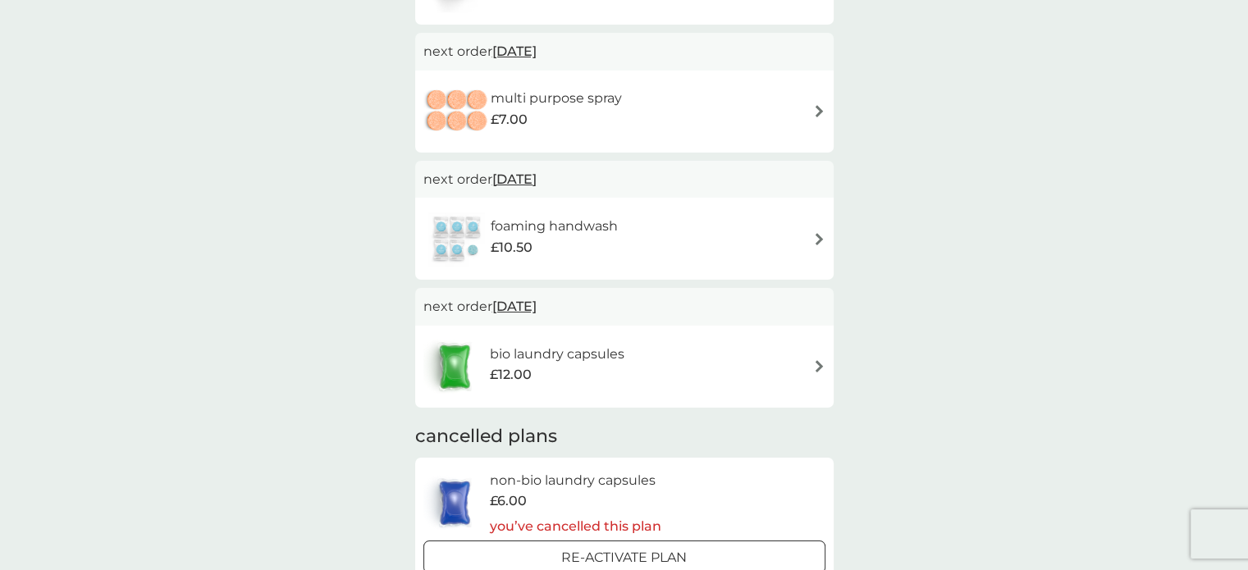
scroll to position [246, 0]
